Goal: Use online tool/utility

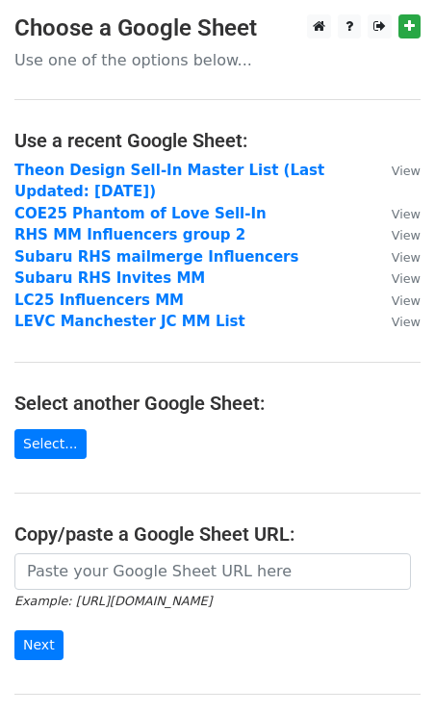
scroll to position [11, 0]
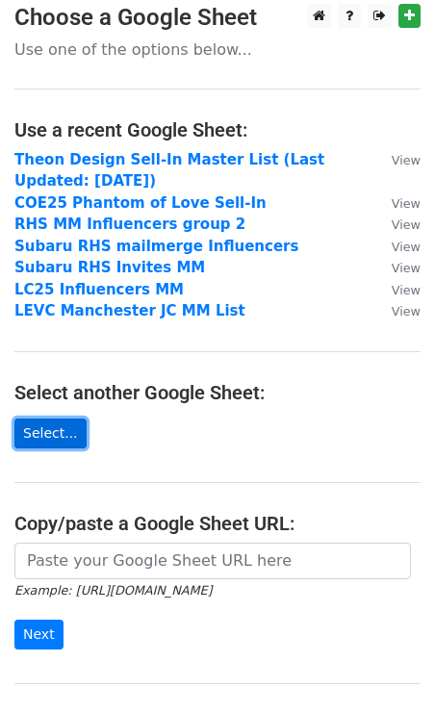
click at [70, 427] on link "Select..." at bounding box center [50, 434] width 72 height 30
click at [43, 431] on link "Select..." at bounding box center [50, 434] width 72 height 30
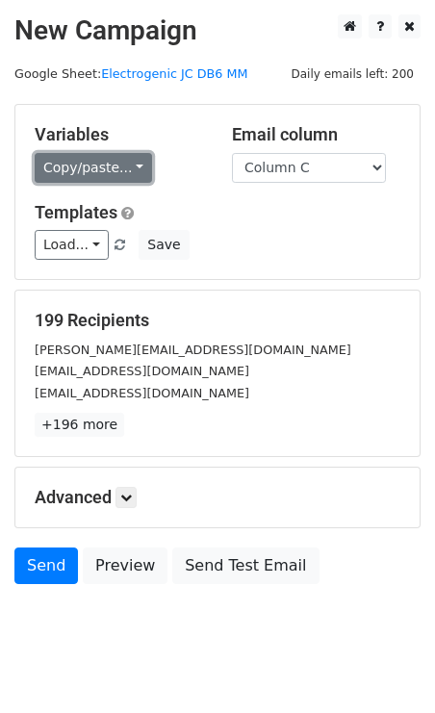
click at [102, 164] on link "Copy/paste..." at bounding box center [93, 168] width 117 height 30
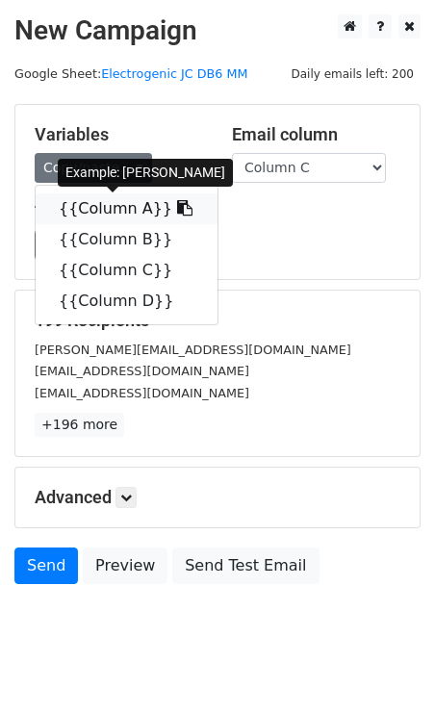
click at [100, 205] on link "{{Column A}}" at bounding box center [127, 208] width 182 height 31
